Goal: Complete application form

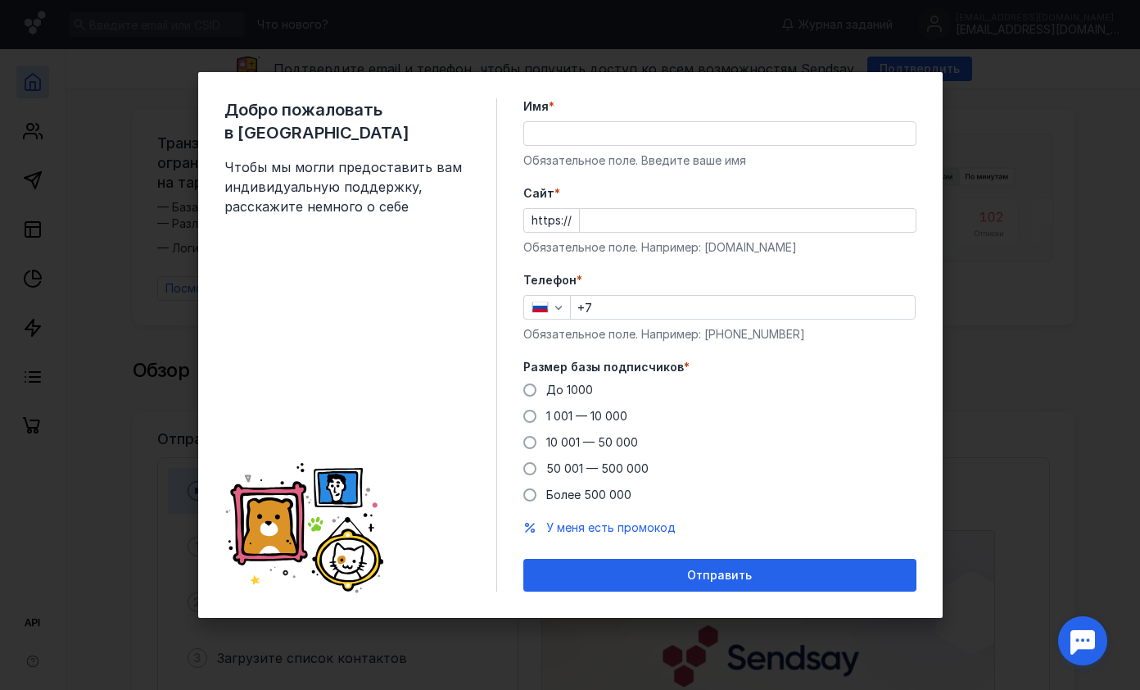
click at [610, 138] on input "Имя *" at bounding box center [719, 133] width 391 height 23
type input "[PERSON_NAME]"
click at [667, 206] on div "Cайт * https:// Обязательное поле. Например: [DOMAIN_NAME]" at bounding box center [719, 220] width 393 height 70
click at [667, 211] on input "Cайт *" at bounding box center [748, 220] width 336 height 23
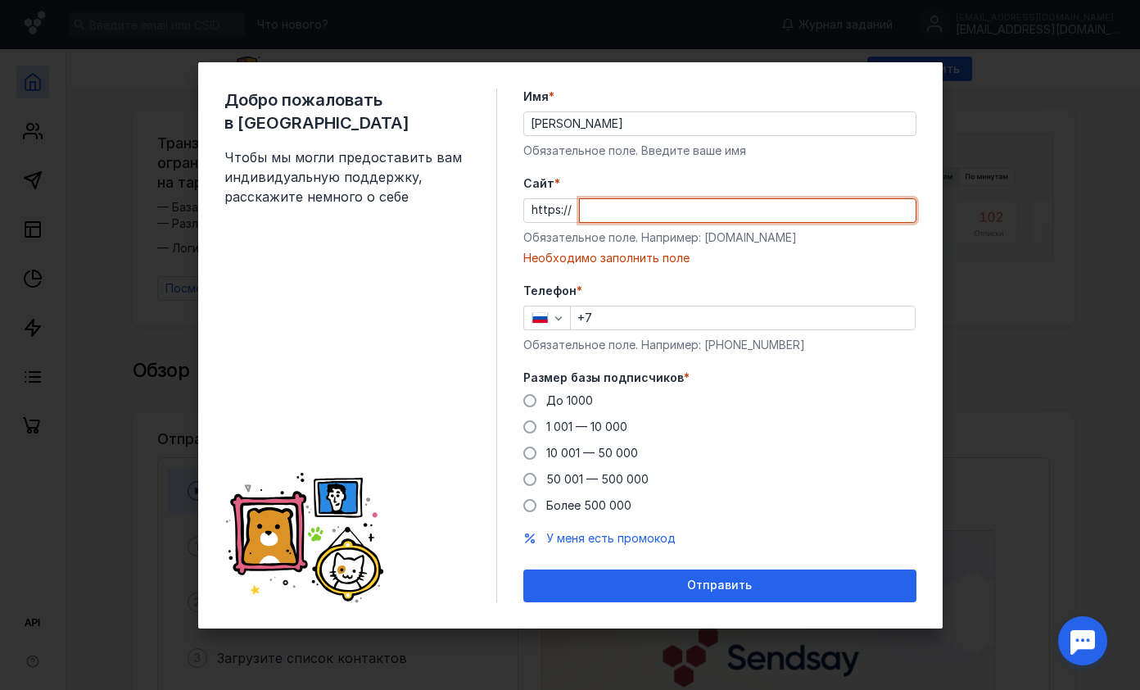
paste input "[EMAIL_ADDRESS][DOMAIN_NAME]"
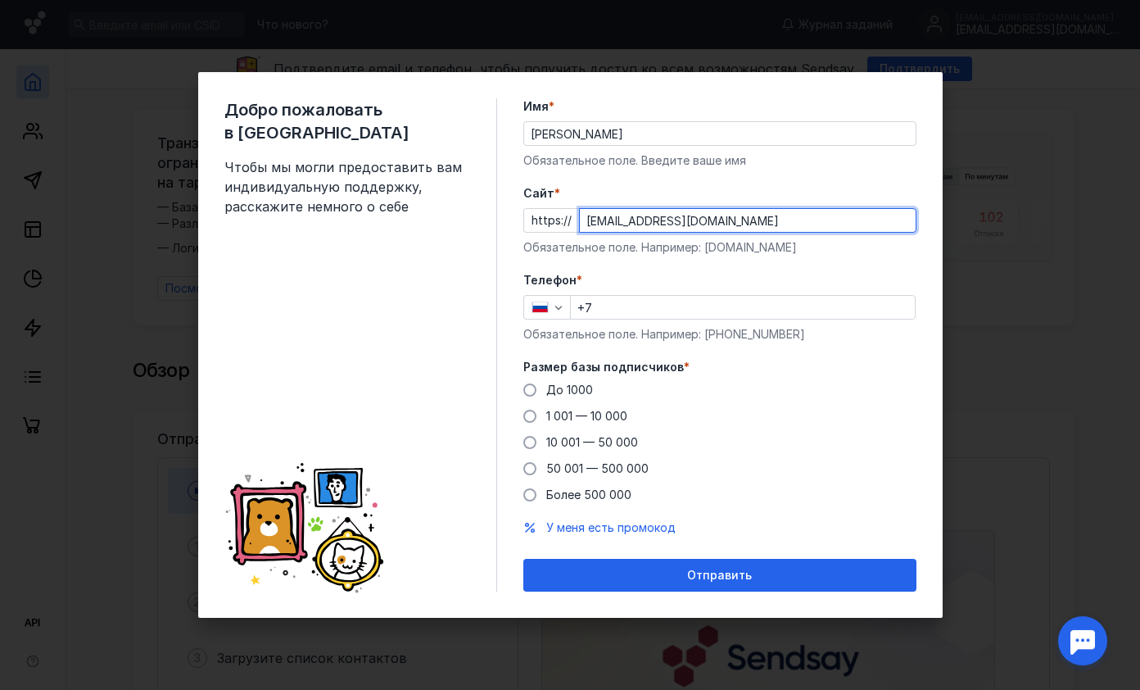
type input "[EMAIL_ADDRESS][DOMAIN_NAME]"
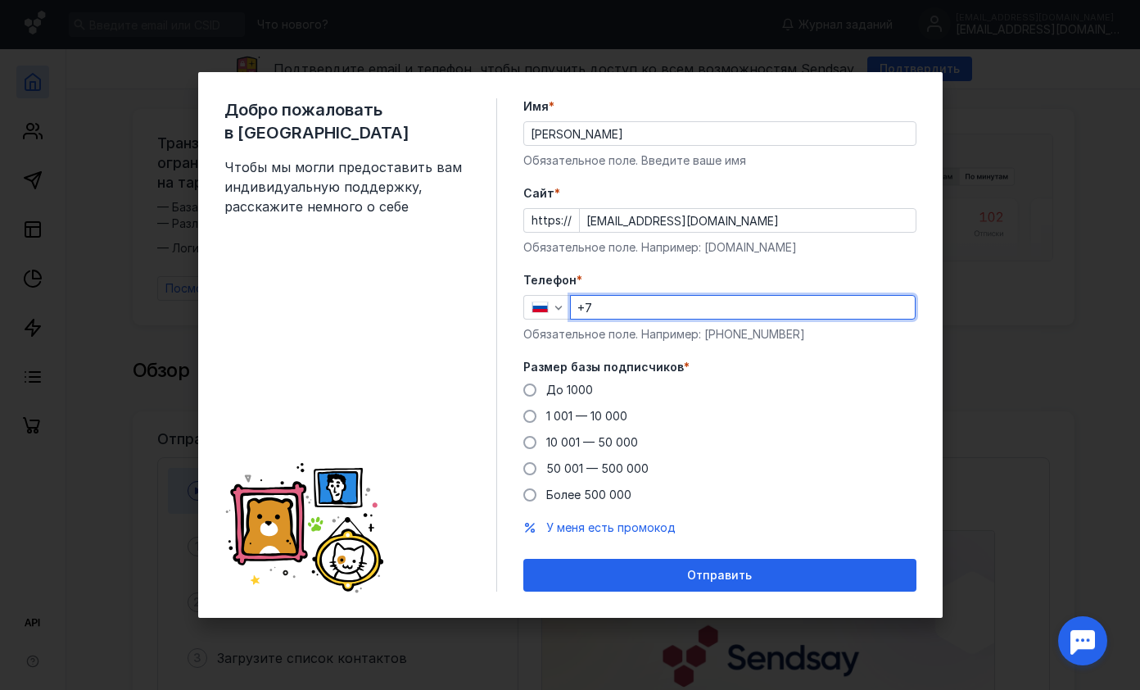
click at [652, 309] on input "+7" at bounding box center [743, 307] width 344 height 23
paste input "[PHONE_NUMBER]"
type input "[PHONE_NUMBER]"
click at [863, 353] on form "Имя * [PERSON_NAME] поле. Введите ваше имя [PERSON_NAME] * https:// [EMAIL_ADDR…" at bounding box center [719, 344] width 393 height 493
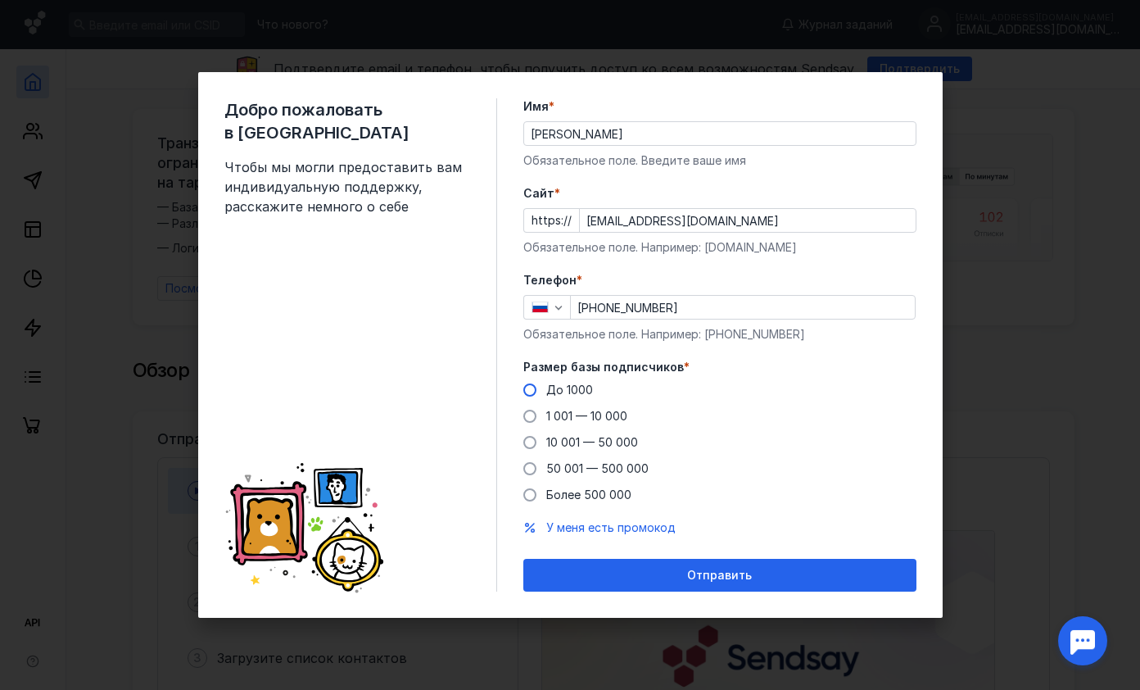
click at [572, 385] on span "До 1000" at bounding box center [569, 389] width 47 height 14
click at [0, 0] on input "До 1000" at bounding box center [0, 0] width 0 height 0
click at [572, 384] on span "До 1000" at bounding box center [569, 389] width 47 height 14
click at [0, 0] on input "До 1000" at bounding box center [0, 0] width 0 height 0
click at [573, 417] on span "1 001 — 10 000" at bounding box center [586, 416] width 81 height 14
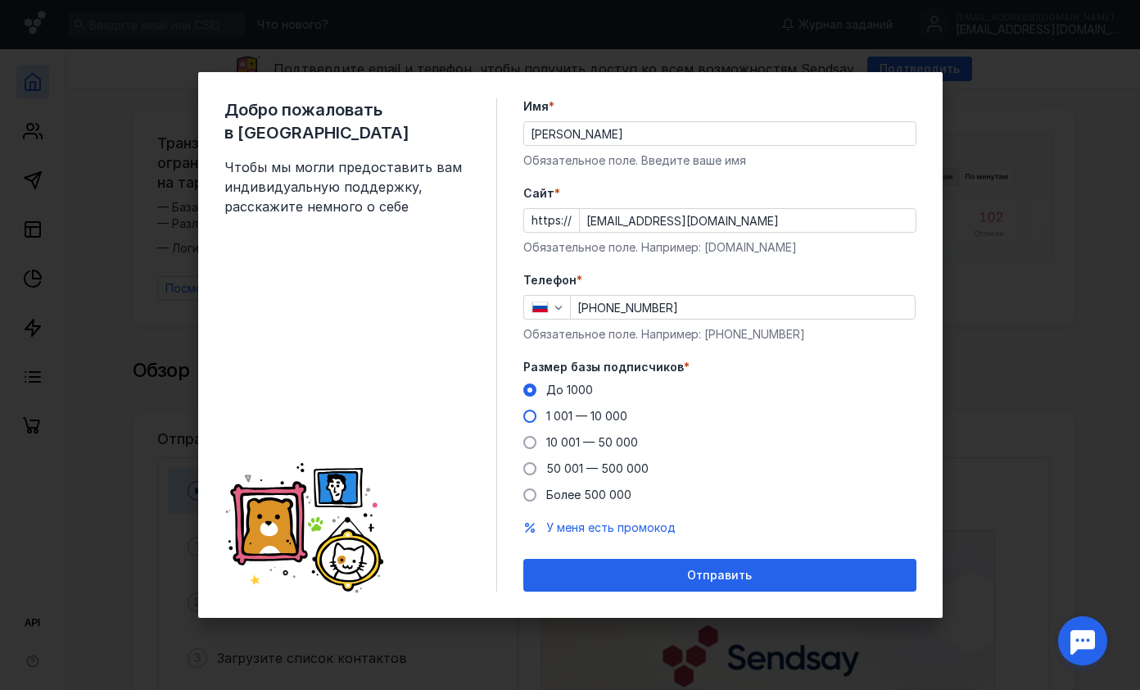
click at [0, 0] on input "1 001 — 10 000" at bounding box center [0, 0] width 0 height 0
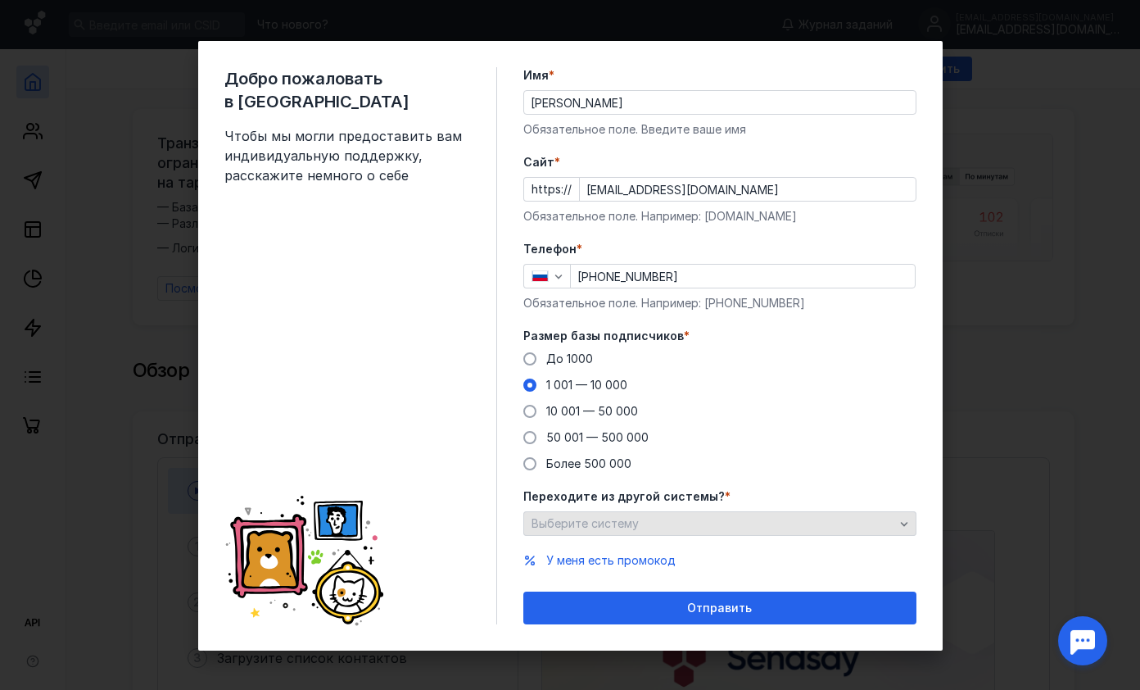
click at [624, 528] on span "Выберите систему" at bounding box center [585, 523] width 107 height 14
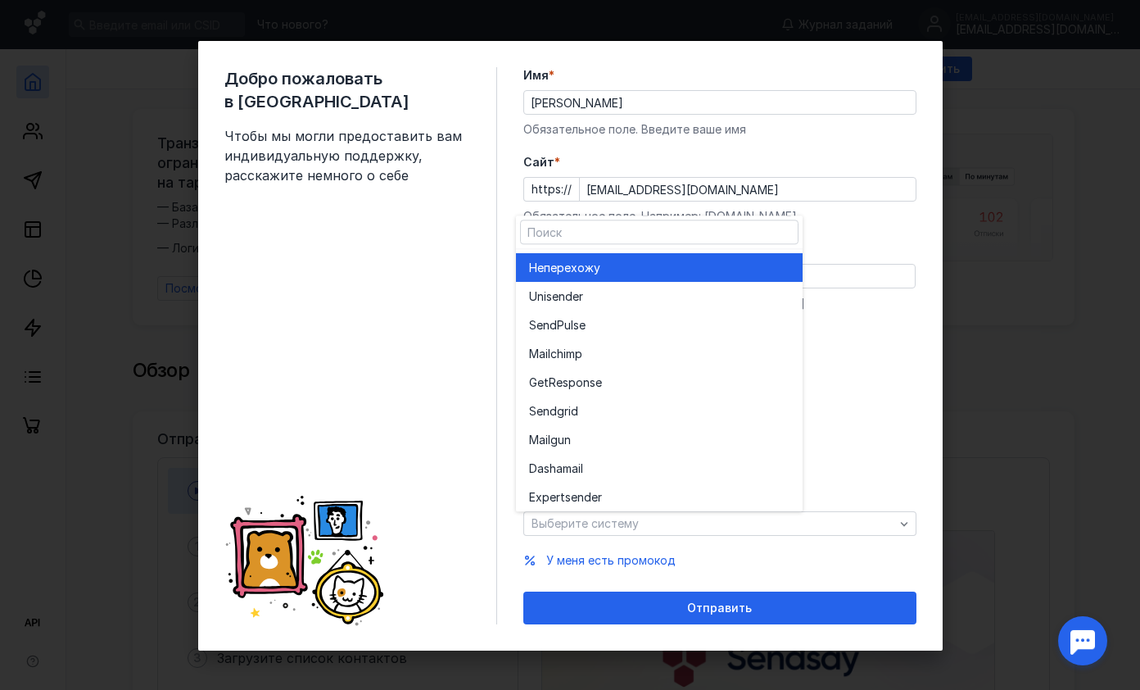
click at [634, 263] on div "Не перехожу" at bounding box center [659, 268] width 260 height 16
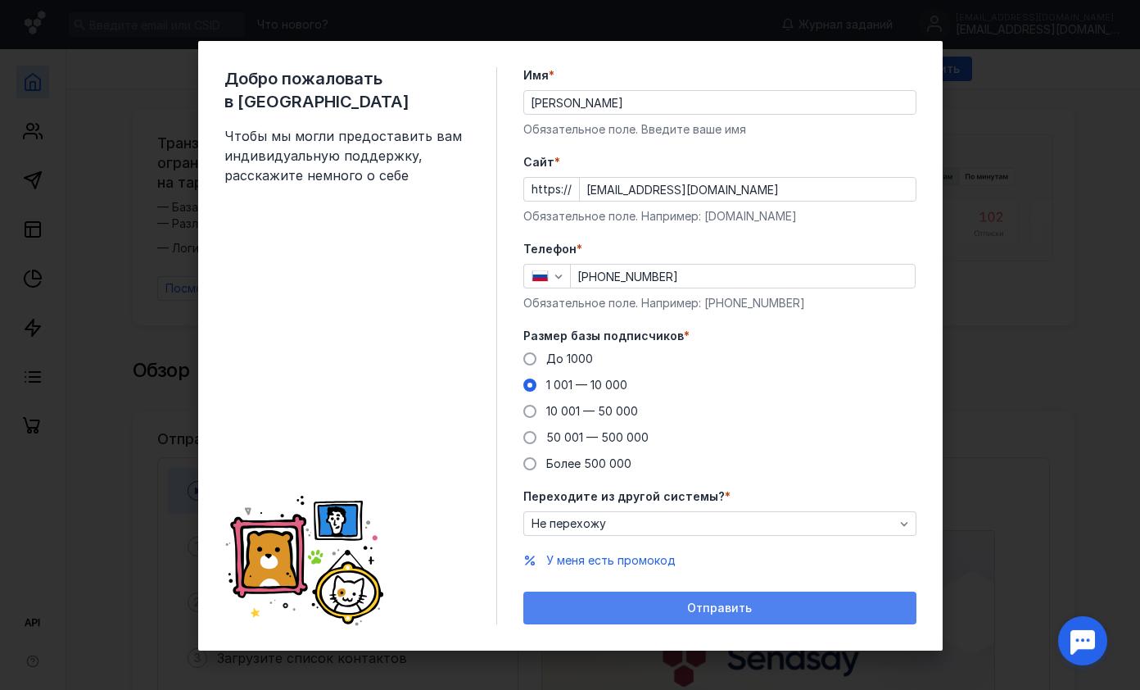
click at [676, 612] on div "Отправить" at bounding box center [720, 608] width 377 height 14
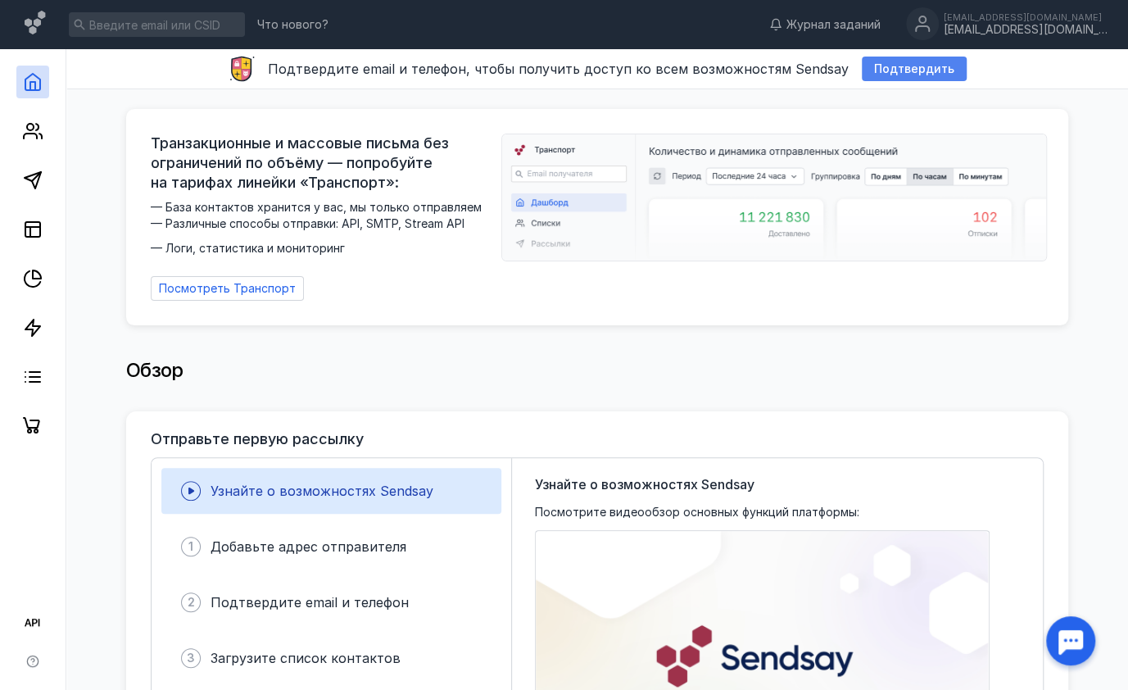
click at [880, 59] on div "Подтвердить" at bounding box center [914, 69] width 105 height 25
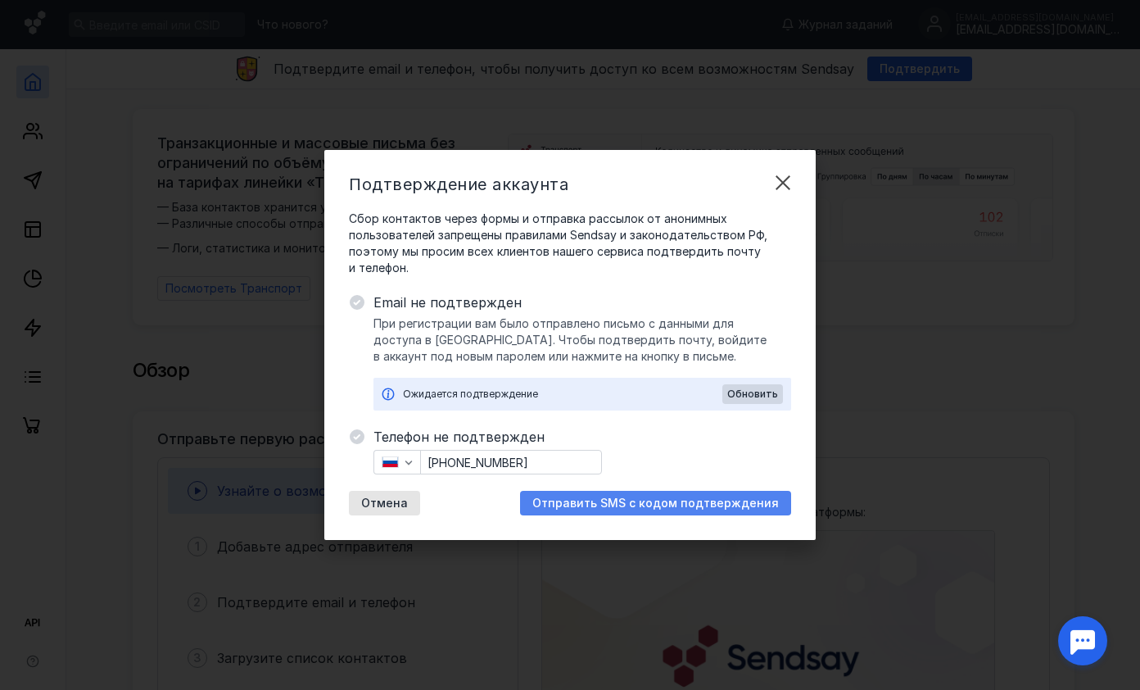
click at [586, 500] on span "Отправить SMS с кодом подтверждения" at bounding box center [655, 503] width 247 height 14
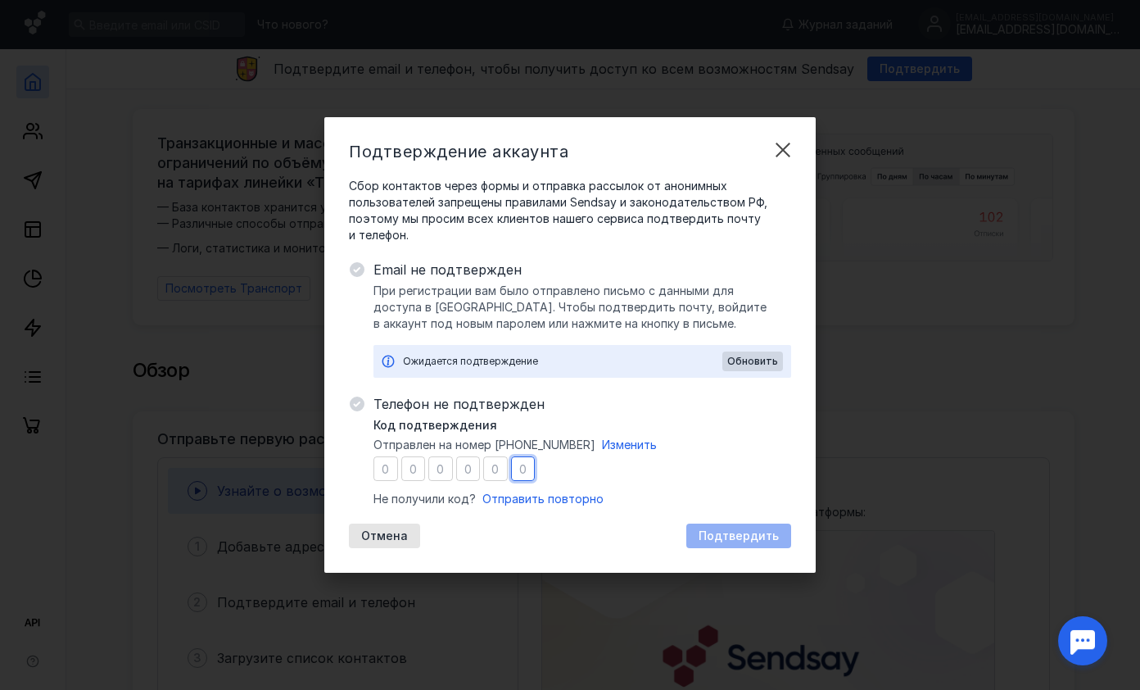
type input "4"
type input "3"
type input "4"
type input "6"
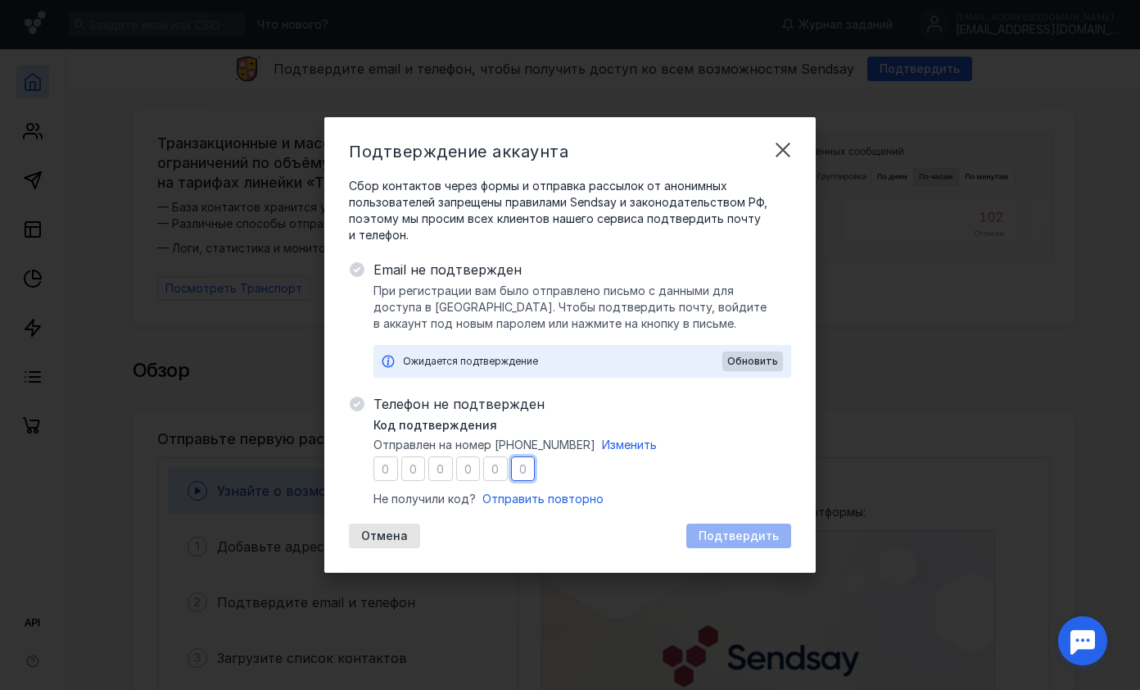
type input "3"
click at [736, 529] on span "Подтвердить" at bounding box center [739, 536] width 80 height 14
